Goal: Navigation & Orientation: Find specific page/section

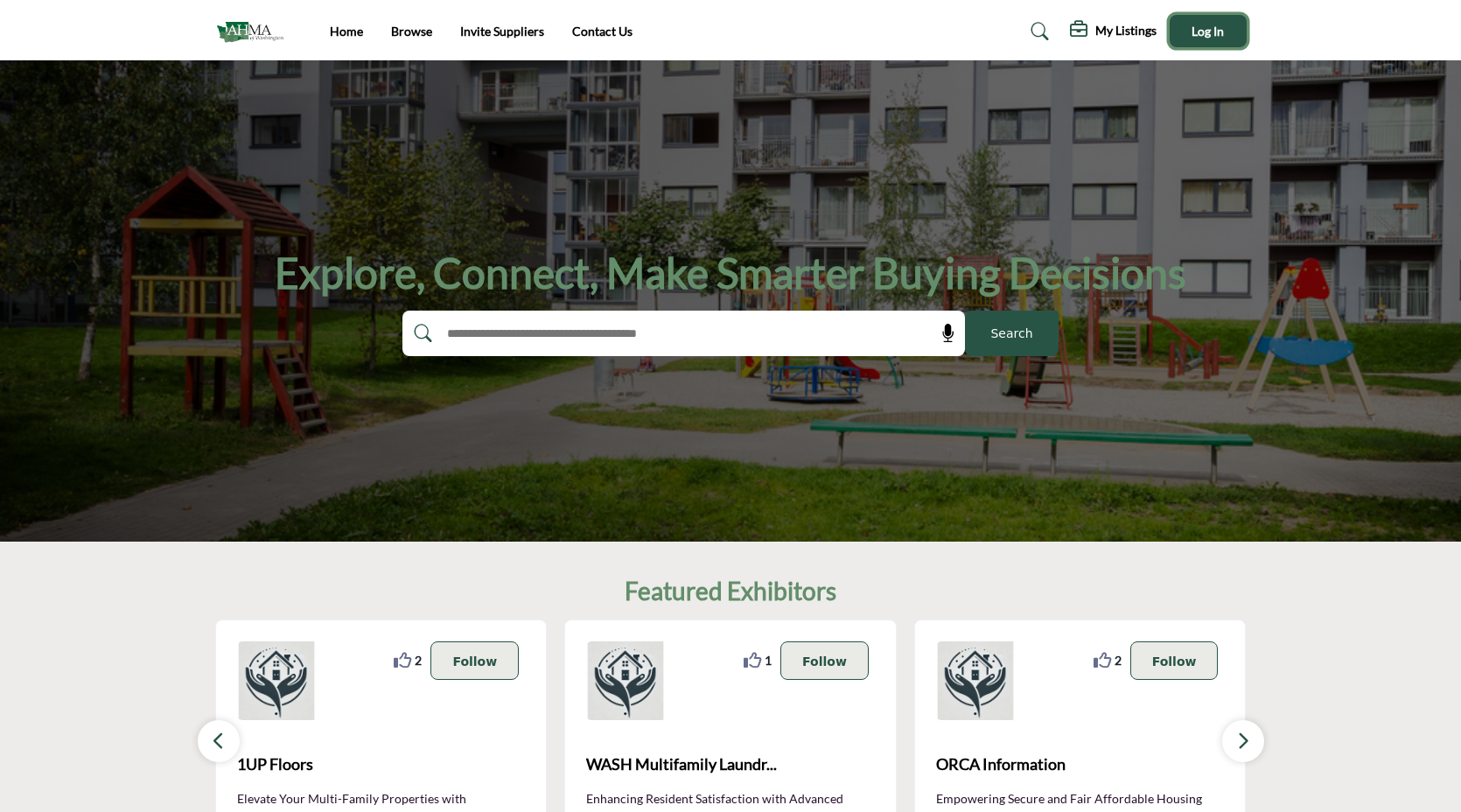
click at [1190, 43] on button "Log In" at bounding box center [1208, 31] width 77 height 33
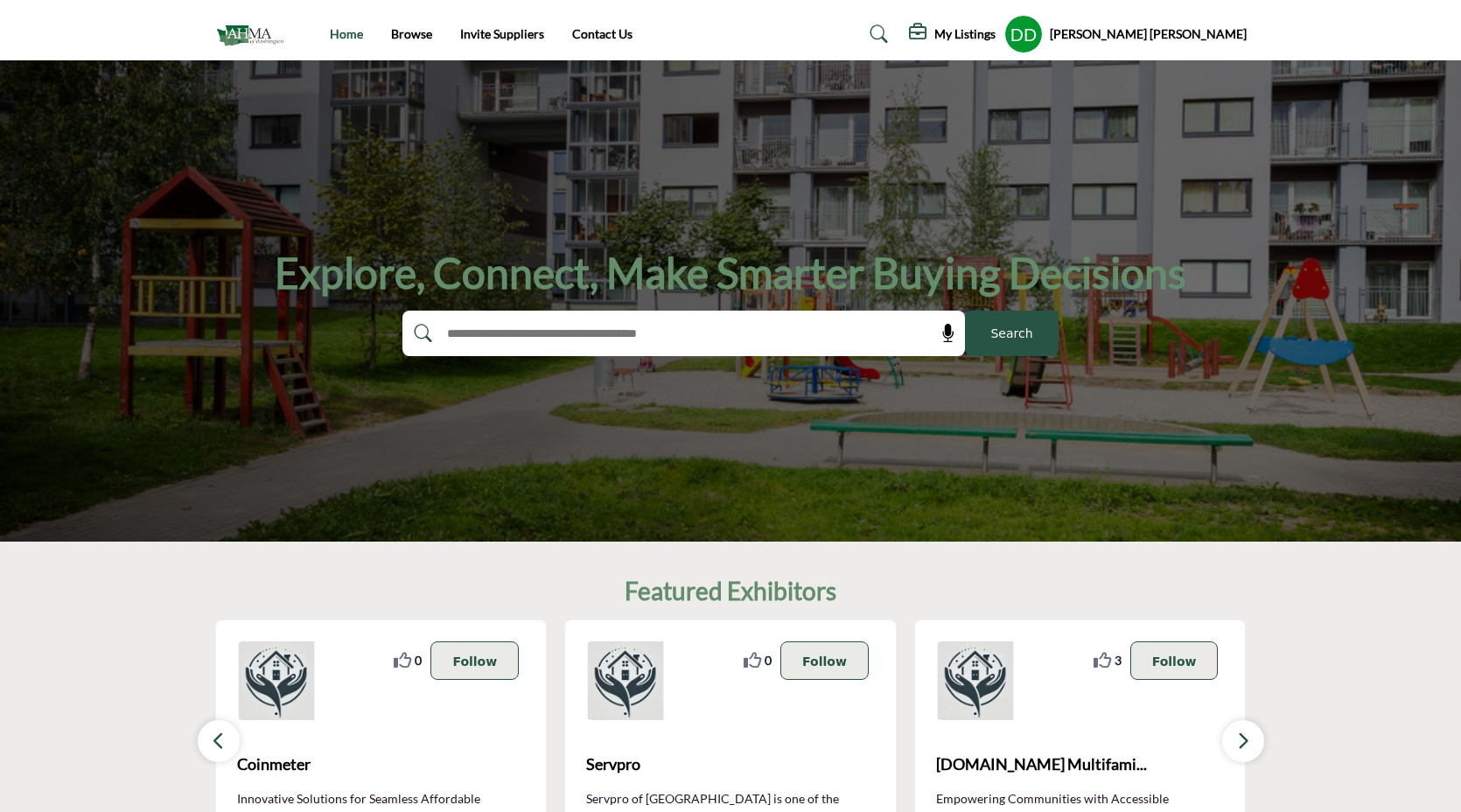
click at [339, 34] on link "Home" at bounding box center [346, 34] width 34 height 15
click at [258, 36] on img at bounding box center [254, 34] width 78 height 29
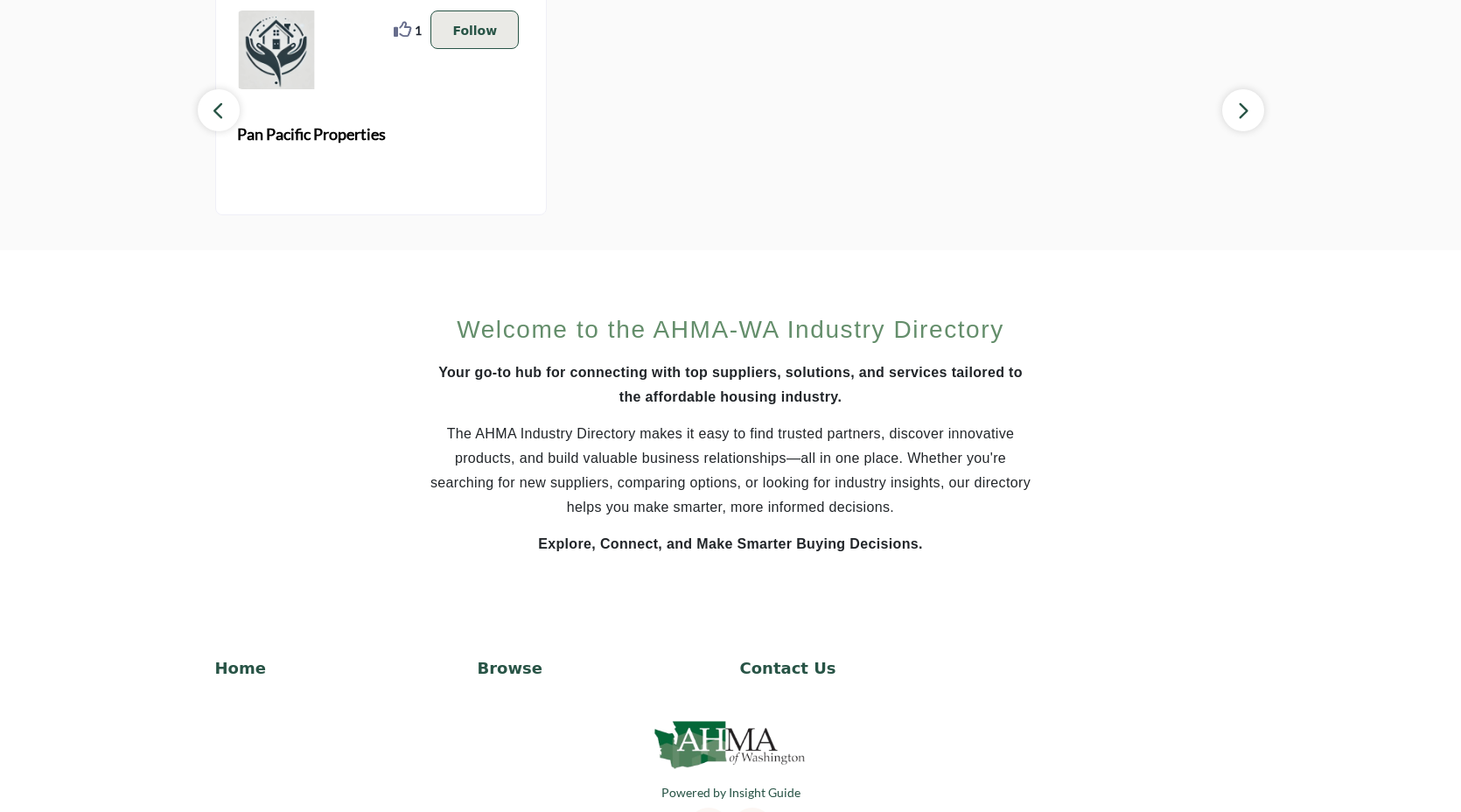
scroll to position [1028, 0]
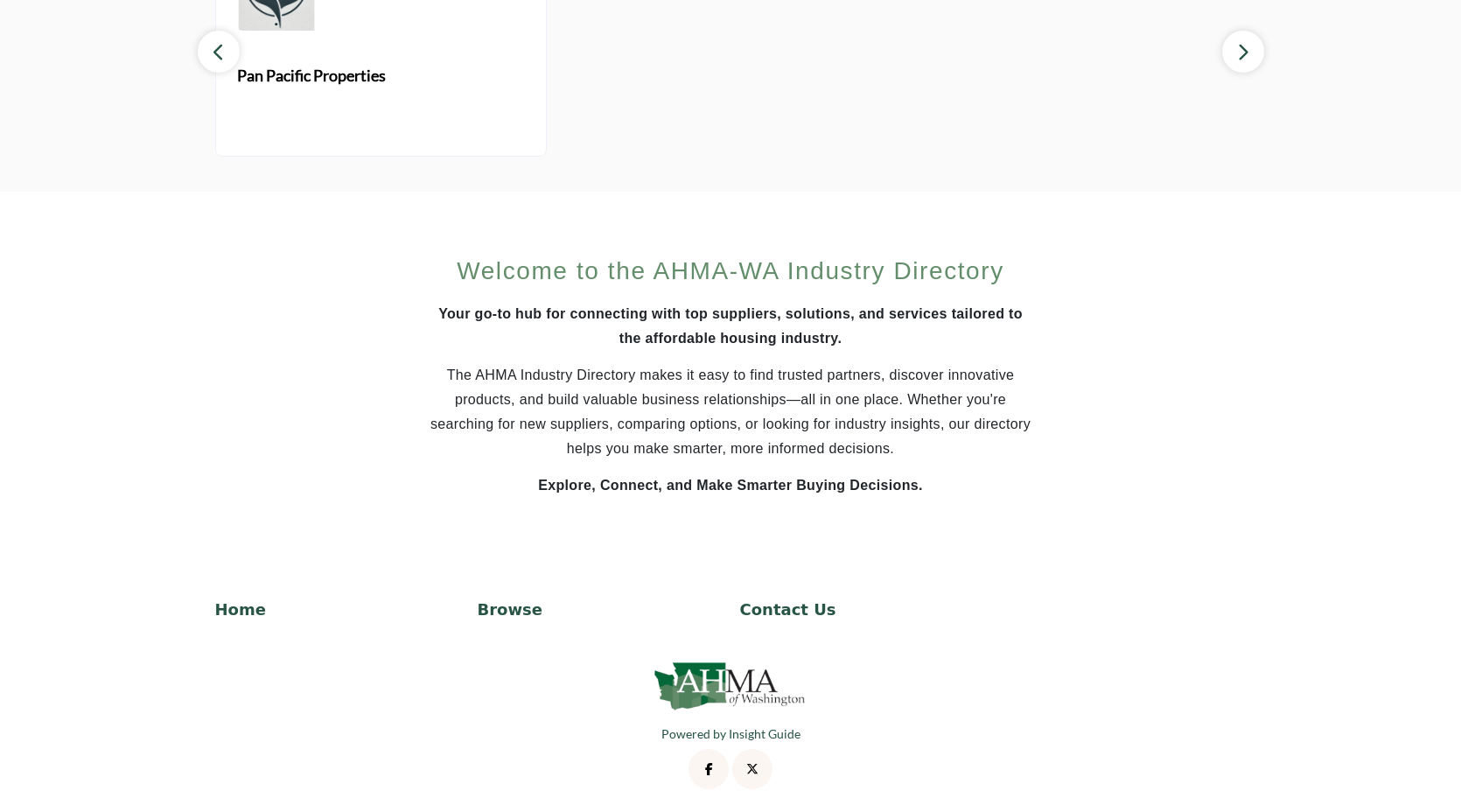
click at [729, 683] on img at bounding box center [730, 685] width 158 height 58
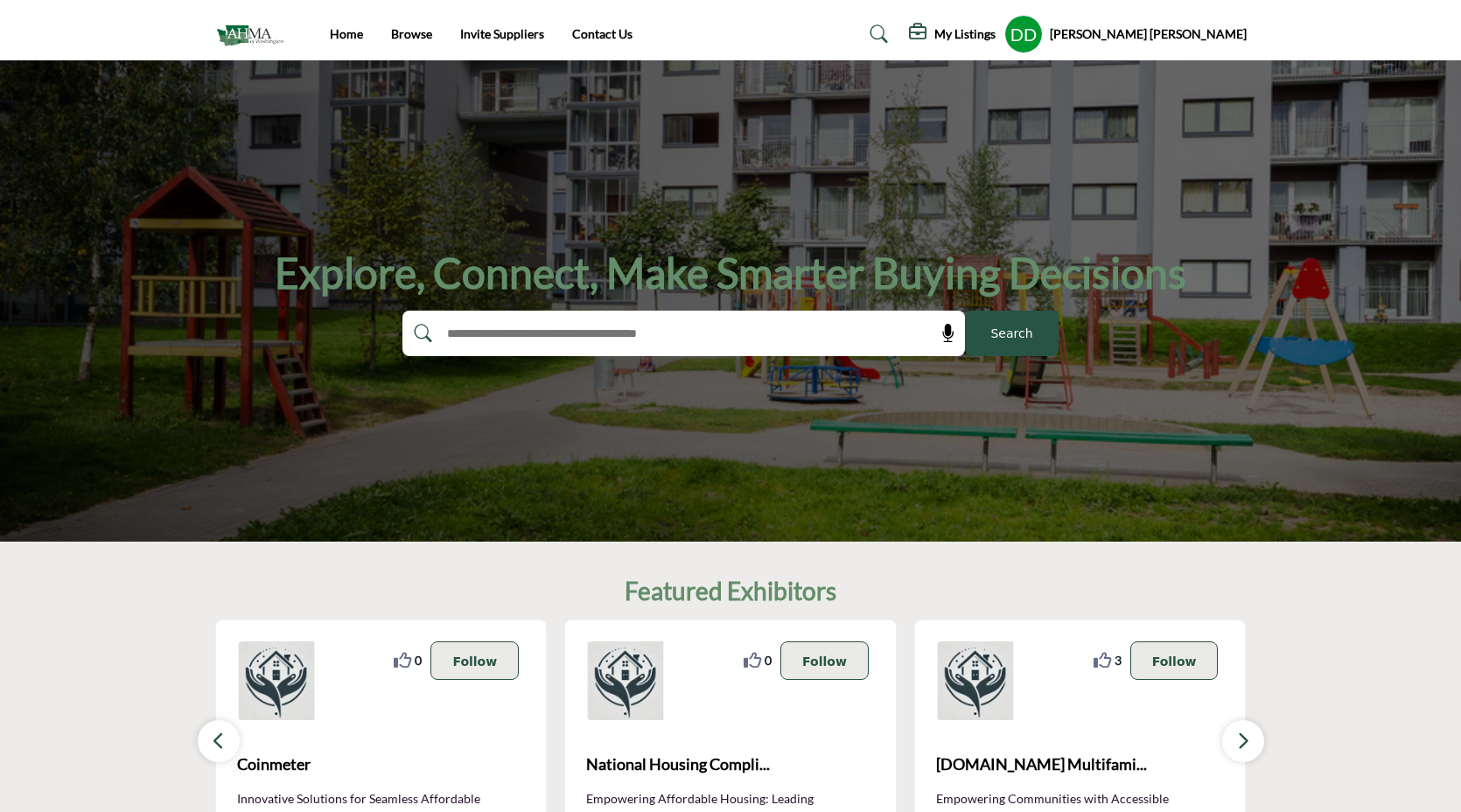
click at [995, 27] on h5 "My Listings" at bounding box center [965, 34] width 61 height 15
